Goal: Task Accomplishment & Management: Use online tool/utility

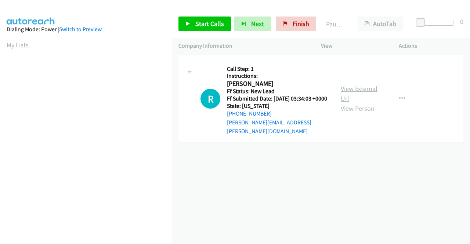
click at [363, 91] on link "View External Url" at bounding box center [358, 93] width 37 height 18
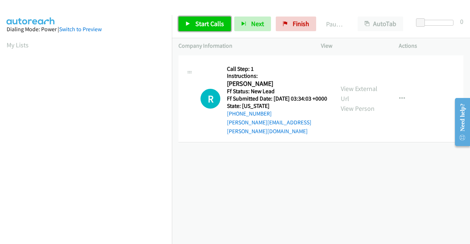
click at [219, 27] on span "Start Calls" at bounding box center [209, 23] width 29 height 8
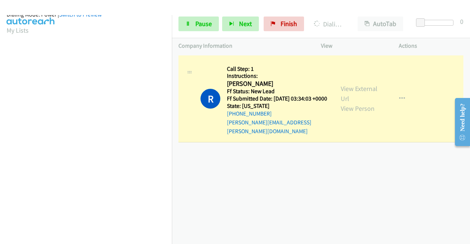
scroll to position [167, 0]
click at [205, 27] on span "Pause" at bounding box center [203, 23] width 17 height 8
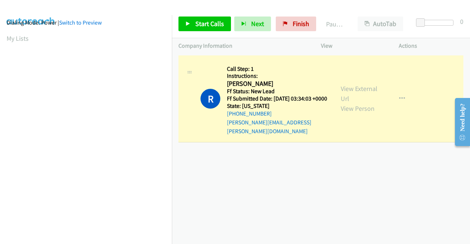
scroll to position [0, 0]
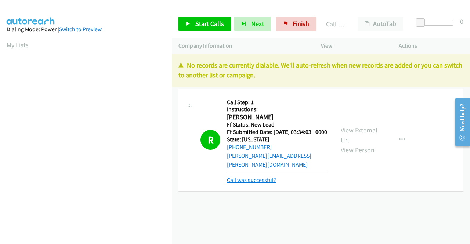
click at [271, 178] on link "Call was successful?" at bounding box center [251, 179] width 49 height 7
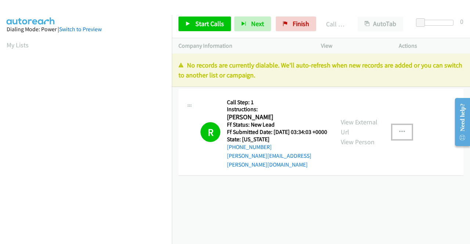
click at [404, 134] on button "button" at bounding box center [402, 132] width 20 height 15
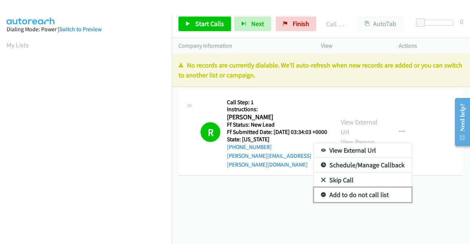
click at [361, 198] on link "Add to do not call list" at bounding box center [363, 194] width 98 height 15
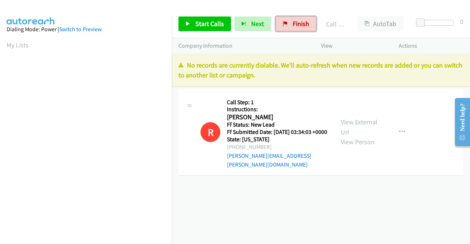
drag, startPoint x: 301, startPoint y: 28, endPoint x: 256, endPoint y: 44, distance: 47.6
click at [301, 28] on link "Finish" at bounding box center [296, 24] width 40 height 15
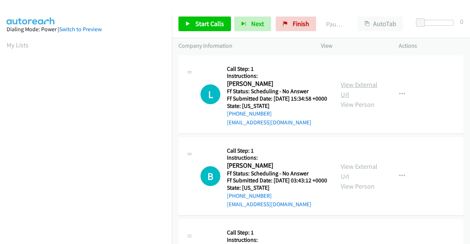
click at [359, 87] on link "View External Url" at bounding box center [358, 89] width 37 height 18
click at [344, 179] on link "View External Url" at bounding box center [358, 171] width 37 height 18
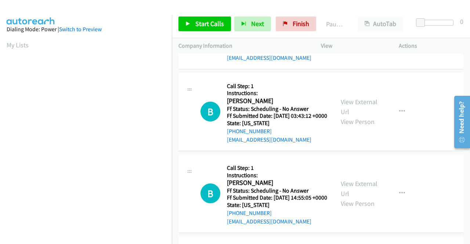
scroll to position [73, 0]
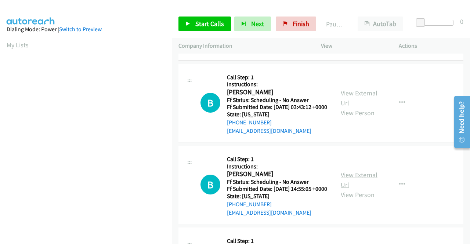
click at [353, 189] on link "View External Url" at bounding box center [358, 180] width 37 height 18
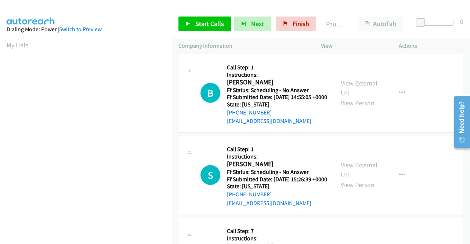
scroll to position [183, 0]
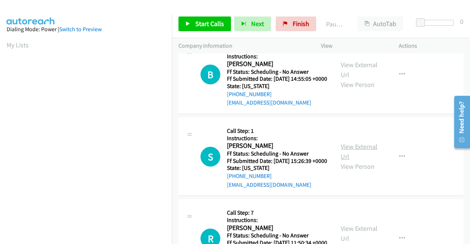
click at [361, 161] on link "View External Url" at bounding box center [358, 151] width 37 height 18
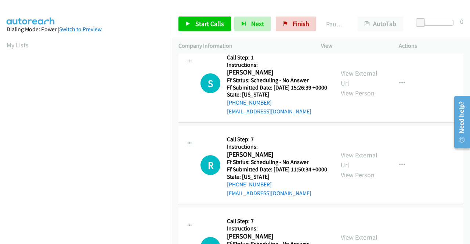
click at [354, 169] on link "View External Url" at bounding box center [358, 160] width 37 height 18
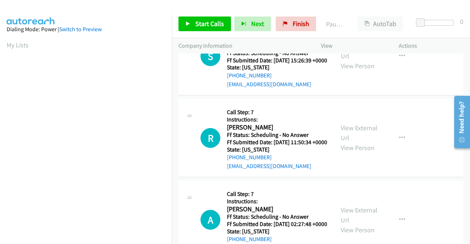
scroll to position [367, 0]
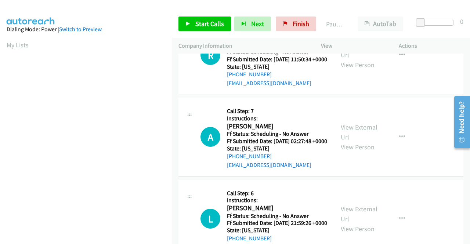
click at [346, 141] on link "View External Url" at bounding box center [358, 132] width 37 height 18
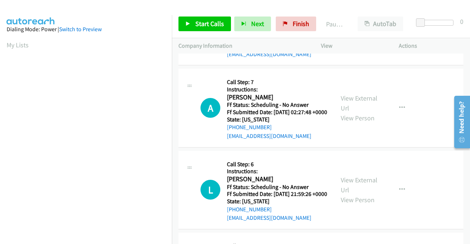
scroll to position [440, 0]
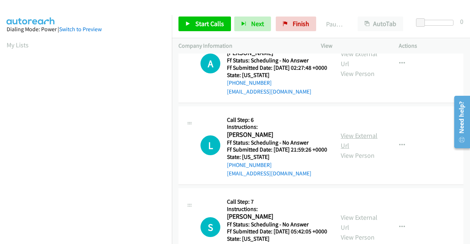
click at [359, 150] on link "View External Url" at bounding box center [358, 140] width 37 height 18
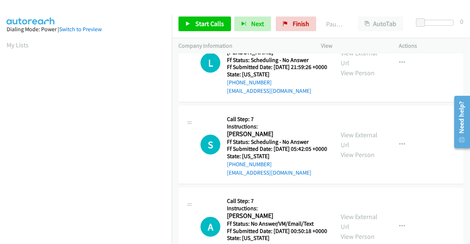
scroll to position [550, 0]
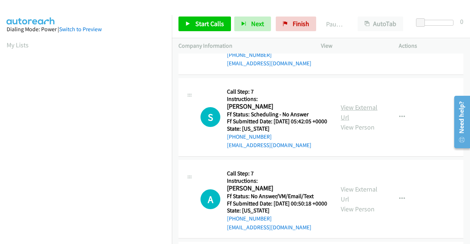
click at [358, 121] on link "View External Url" at bounding box center [358, 112] width 37 height 18
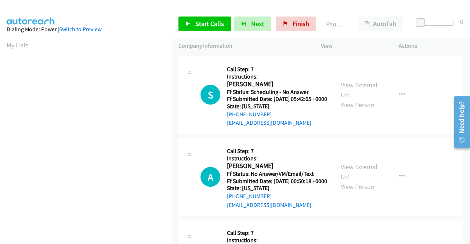
scroll to position [660, 0]
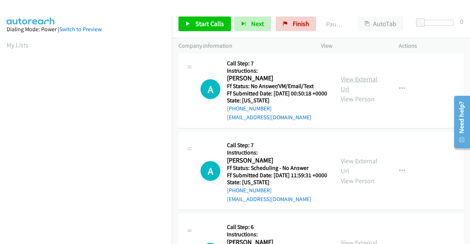
click at [349, 93] on link "View External Url" at bounding box center [358, 84] width 37 height 18
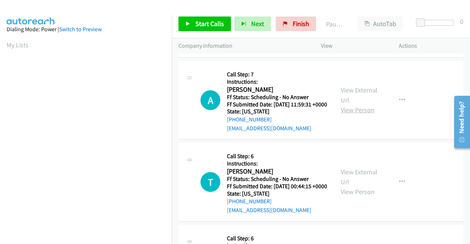
scroll to position [734, 0]
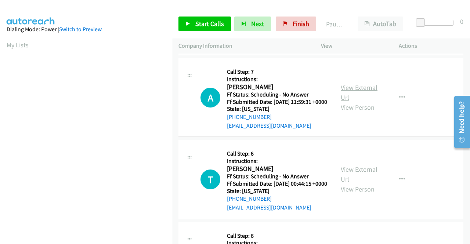
click at [358, 102] on link "View External Url" at bounding box center [358, 92] width 37 height 18
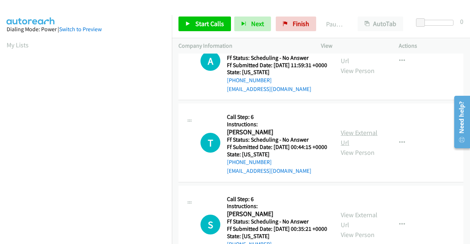
click at [355, 147] on link "View External Url" at bounding box center [358, 137] width 37 height 18
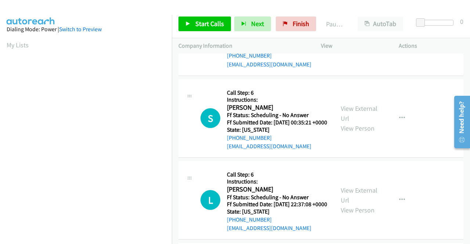
scroll to position [881, 0]
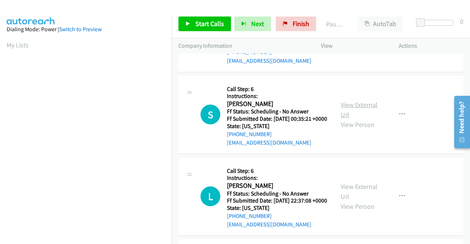
click at [350, 119] on link "View External Url" at bounding box center [358, 110] width 37 height 18
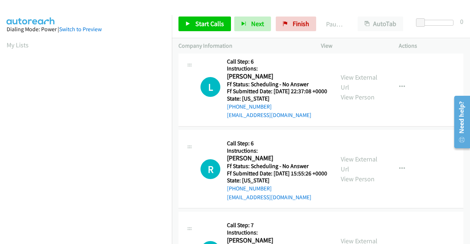
scroll to position [991, 0]
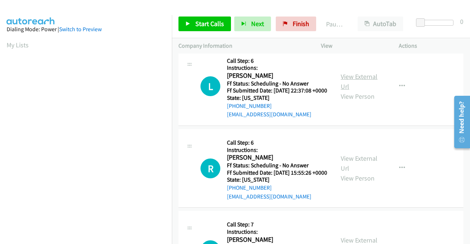
click at [347, 91] on link "View External Url" at bounding box center [358, 81] width 37 height 18
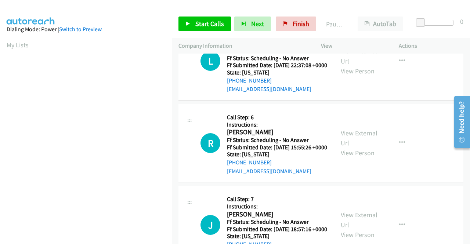
scroll to position [1064, 0]
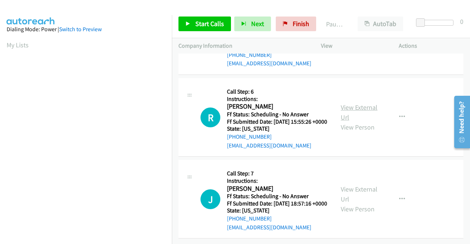
click at [346, 121] on link "View External Url" at bounding box center [358, 112] width 37 height 18
click at [355, 196] on link "View External Url" at bounding box center [358, 194] width 37 height 18
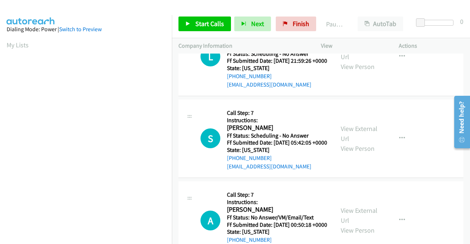
scroll to position [0, 0]
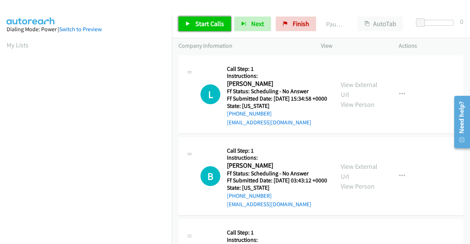
click at [200, 23] on span "Start Calls" at bounding box center [209, 23] width 29 height 8
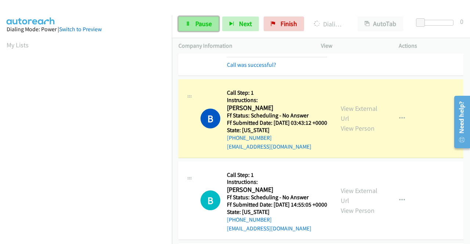
click at [203, 26] on span "Pause" at bounding box center [203, 23] width 17 height 8
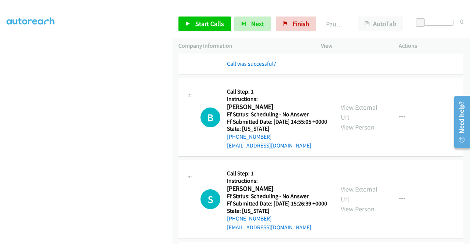
scroll to position [183, 0]
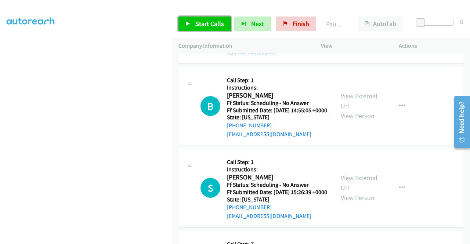
click at [190, 25] on link "Start Calls" at bounding box center [204, 24] width 52 height 15
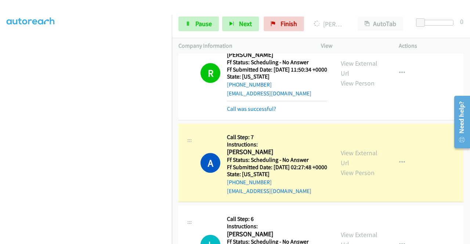
scroll to position [167, 0]
click at [208, 23] on span "Pause" at bounding box center [203, 23] width 17 height 8
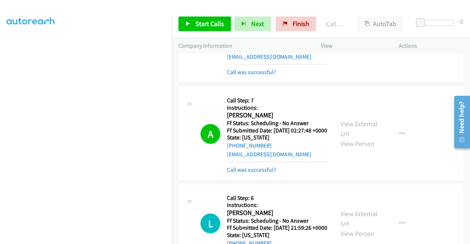
scroll to position [477, 0]
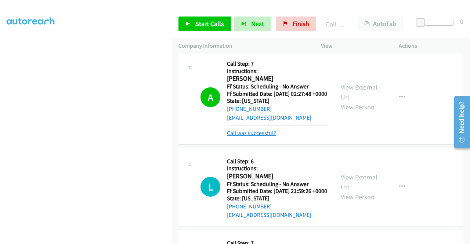
click at [235, 136] on link "Call was successful?" at bounding box center [251, 133] width 49 height 7
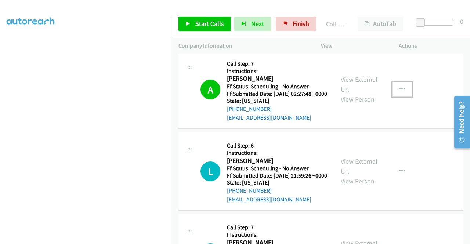
click at [394, 96] on button "button" at bounding box center [402, 89] width 20 height 15
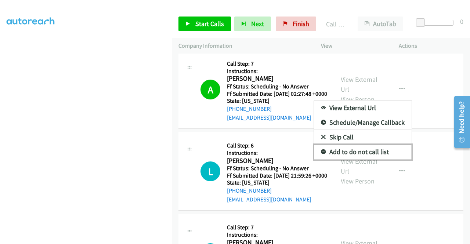
click at [377, 159] on link "Add to do not call list" at bounding box center [363, 152] width 98 height 15
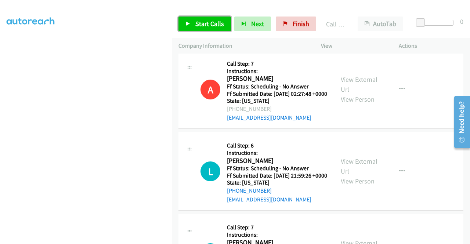
click at [211, 24] on span "Start Calls" at bounding box center [209, 23] width 29 height 8
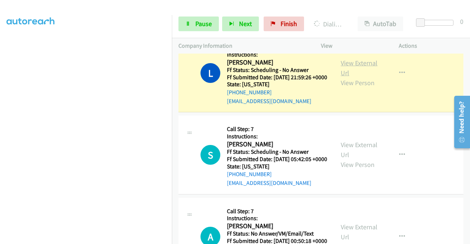
scroll to position [587, 0]
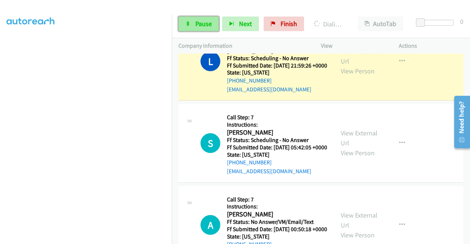
click at [199, 19] on span "Pause" at bounding box center [203, 23] width 17 height 8
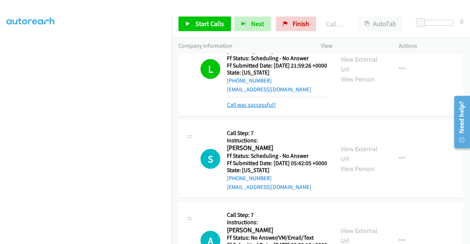
click at [256, 108] on link "Call was successful?" at bounding box center [251, 104] width 49 height 7
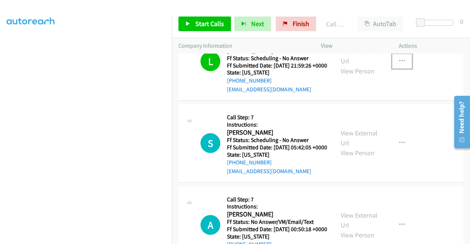
click at [398, 69] on button "button" at bounding box center [402, 61] width 20 height 15
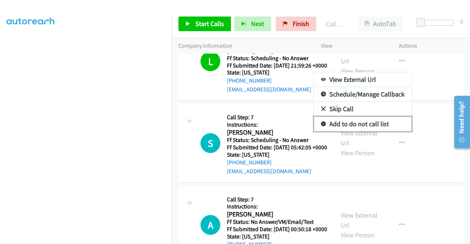
click at [357, 131] on link "Add to do not call list" at bounding box center [363, 124] width 98 height 15
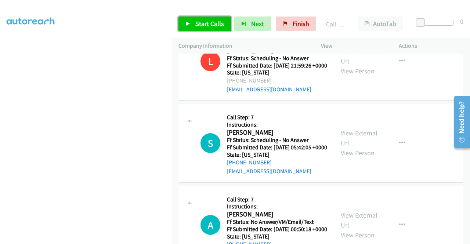
click at [203, 18] on link "Start Calls" at bounding box center [204, 24] width 52 height 15
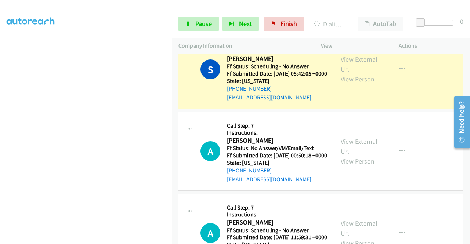
scroll to position [697, 0]
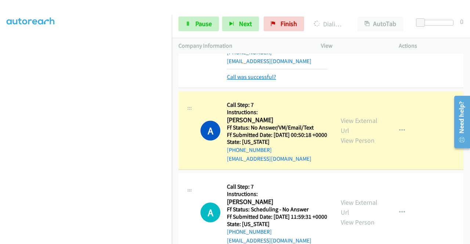
click at [268, 80] on link "Call was successful?" at bounding box center [251, 76] width 49 height 7
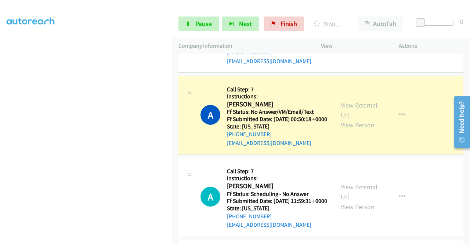
click at [402, 40] on button "button" at bounding box center [402, 33] width 20 height 15
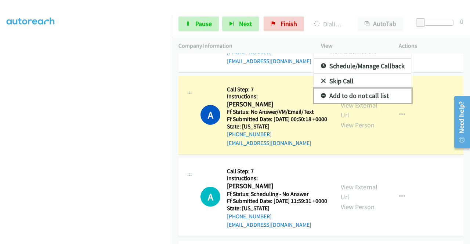
click at [370, 103] on link "Add to do not call list" at bounding box center [363, 95] width 98 height 15
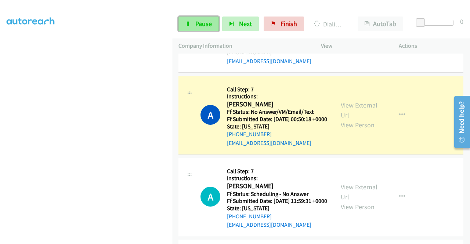
click at [199, 24] on span "Pause" at bounding box center [203, 23] width 17 height 8
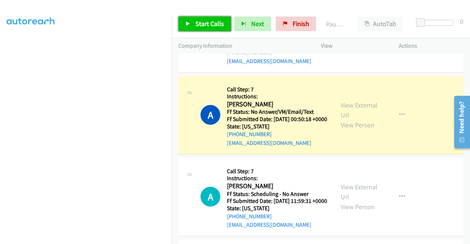
click at [199, 24] on span "Start Calls" at bounding box center [209, 23] width 29 height 8
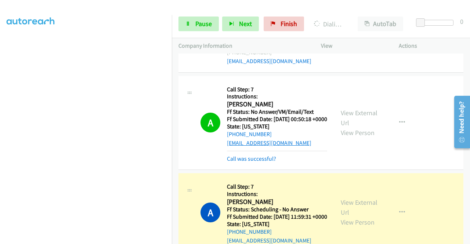
scroll to position [807, 0]
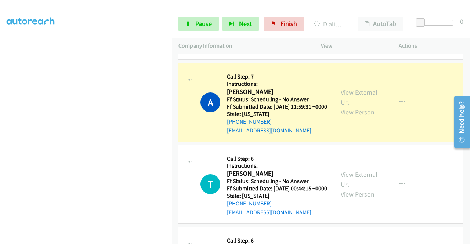
click at [265, 52] on link "Call was successful?" at bounding box center [251, 48] width 49 height 7
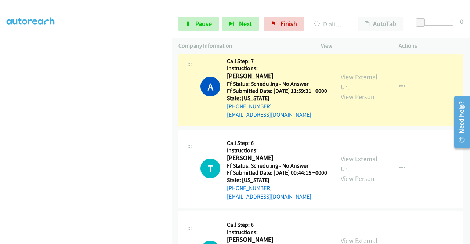
scroll to position [799, 0]
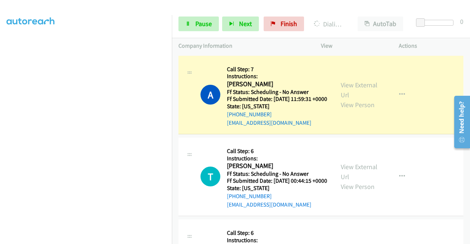
click at [401, 20] on button "button" at bounding box center [402, 13] width 20 height 15
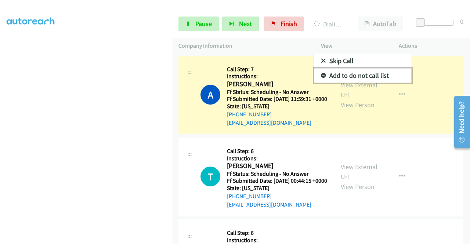
click at [363, 83] on link "Add to do not call list" at bounding box center [363, 75] width 98 height 15
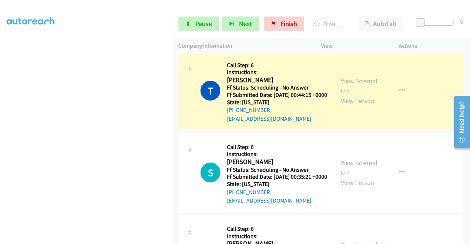
scroll to position [909, 0]
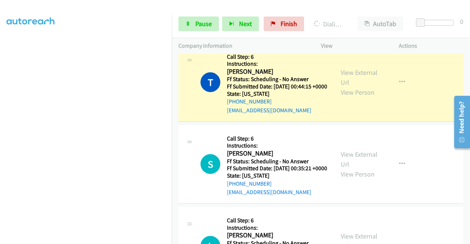
click at [268, 32] on link "Call was successful?" at bounding box center [251, 28] width 49 height 7
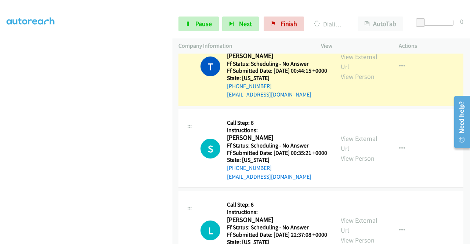
scroll to position [901, 0]
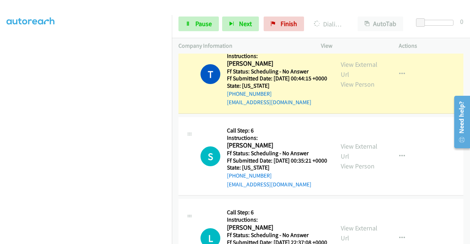
click at [364, 62] on link "Add to do not call list" at bounding box center [363, 55] width 98 height 15
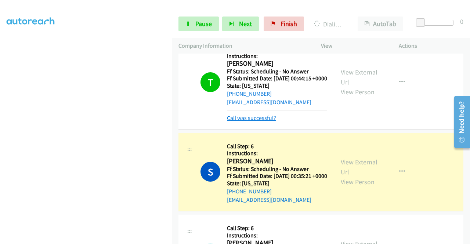
click at [271, 121] on link "Call was successful?" at bounding box center [251, 117] width 49 height 7
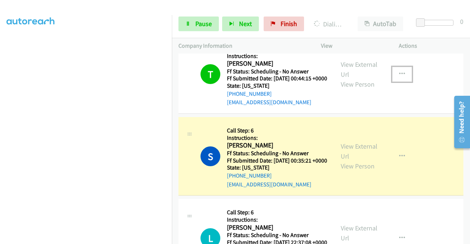
click at [399, 77] on icon "button" at bounding box center [402, 74] width 6 height 6
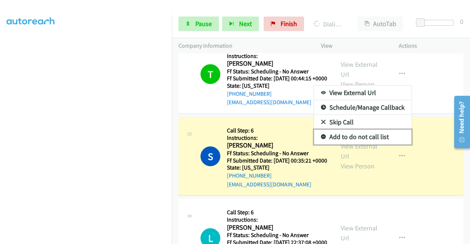
click at [365, 144] on link "Add to do not call list" at bounding box center [363, 137] width 98 height 15
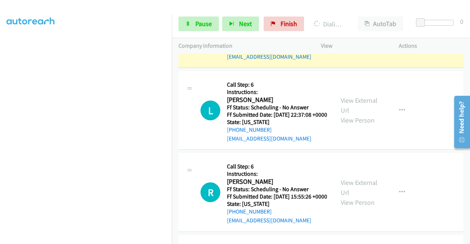
scroll to position [1048, 0]
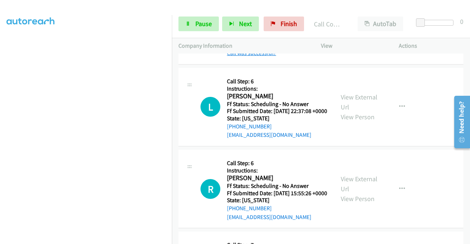
click at [253, 56] on link "Call was successful?" at bounding box center [251, 53] width 49 height 7
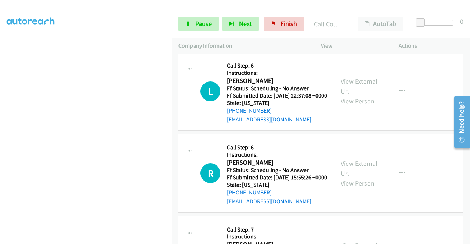
click at [399, 12] on icon "button" at bounding box center [402, 10] width 6 height 6
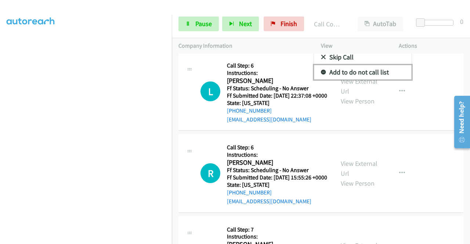
click at [388, 80] on link "Add to do not call list" at bounding box center [363, 72] width 98 height 15
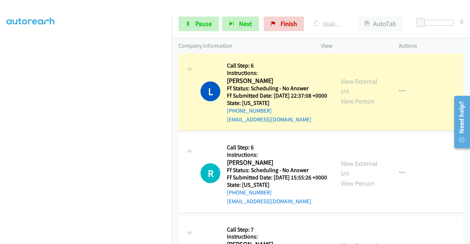
scroll to position [1085, 0]
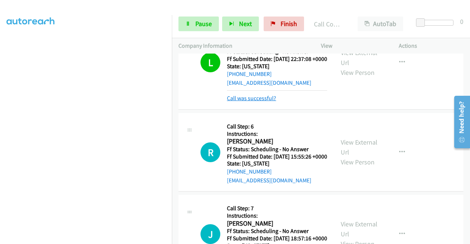
click at [270, 102] on link "Call was successful?" at bounding box center [251, 98] width 49 height 7
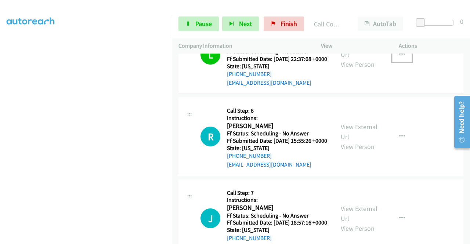
click at [399, 58] on icon "button" at bounding box center [402, 55] width 6 height 6
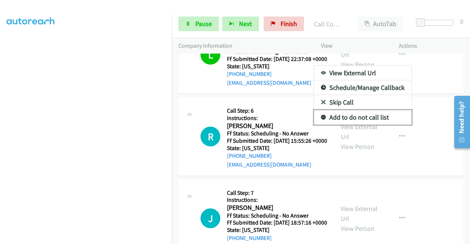
click at [353, 125] on link "Add to do not call list" at bounding box center [363, 117] width 98 height 15
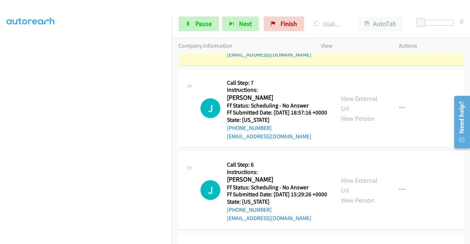
scroll to position [1232, 0]
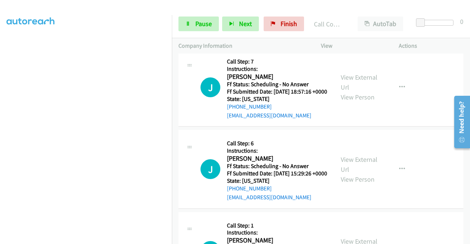
click at [261, 37] on link "Call was successful?" at bounding box center [251, 33] width 49 height 7
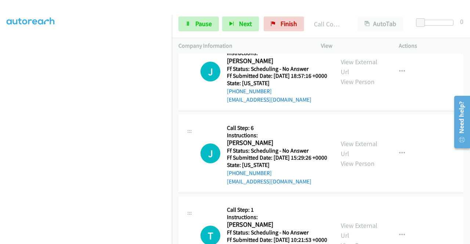
click at [351, 60] on link "Add to do not call list" at bounding box center [363, 52] width 98 height 15
click at [203, 23] on span "Pause" at bounding box center [203, 23] width 17 height 8
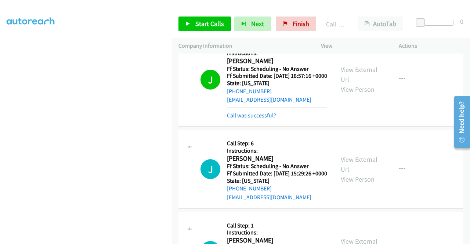
click at [274, 119] on link "Call was successful?" at bounding box center [251, 115] width 49 height 7
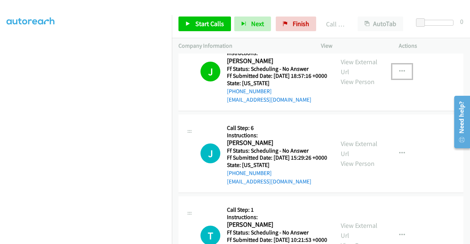
click at [392, 79] on button "button" at bounding box center [402, 71] width 20 height 15
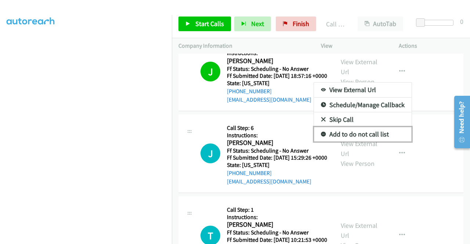
click at [354, 142] on link "Add to do not call list" at bounding box center [363, 134] width 98 height 15
